Goal: Check status: Check status

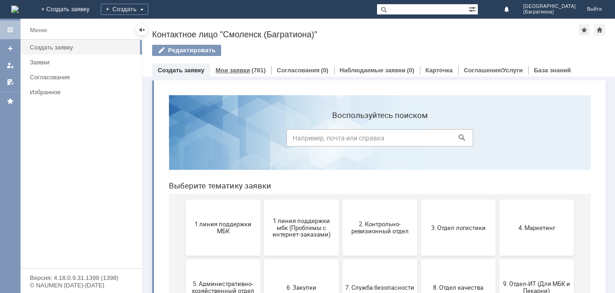
click at [242, 65] on div "Мои заявки (781)" at bounding box center [240, 71] width 61 height 14
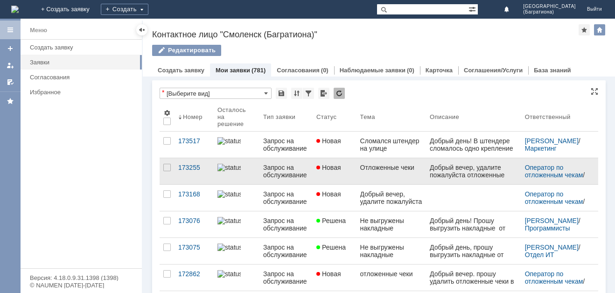
click at [339, 171] on link "Новая" at bounding box center [335, 171] width 44 height 26
